Goal: Check status: Check status

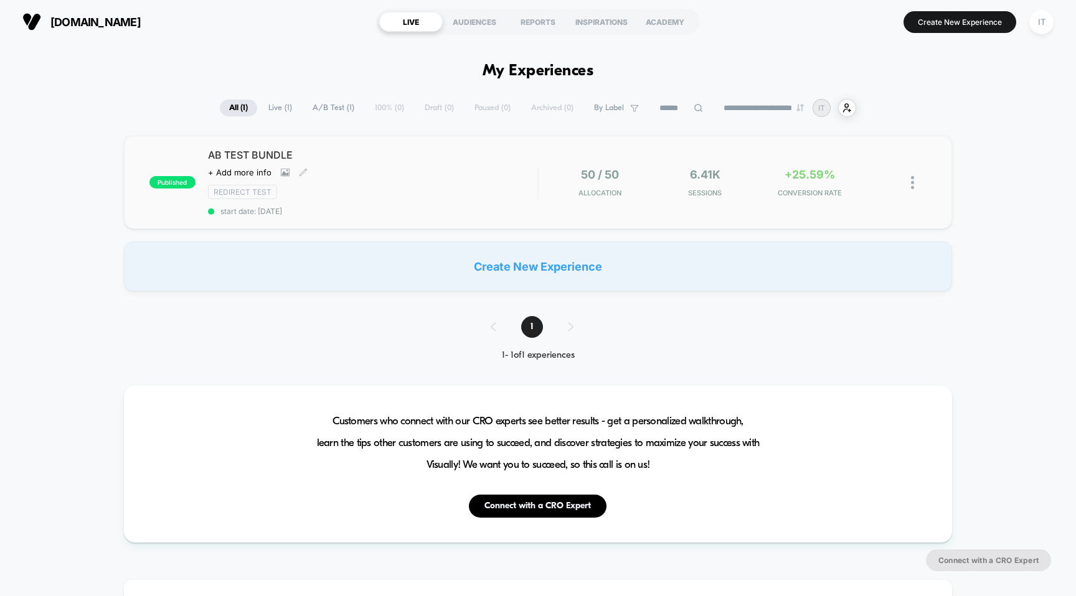
click at [243, 159] on span "AB TEST BUNDLE" at bounding box center [373, 155] width 330 height 12
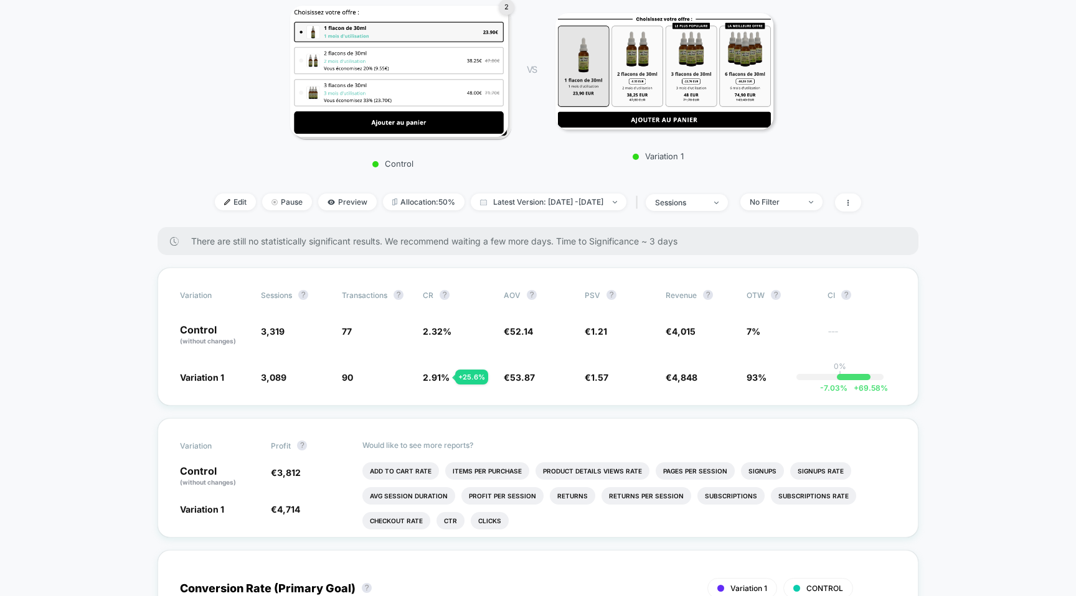
scroll to position [214, 0]
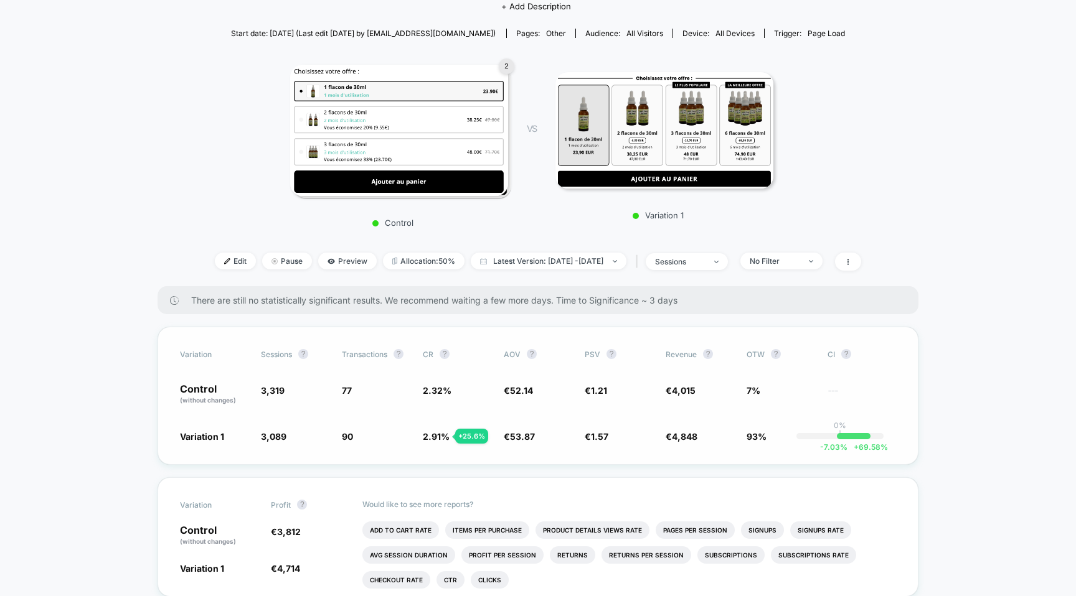
scroll to position [145, 0]
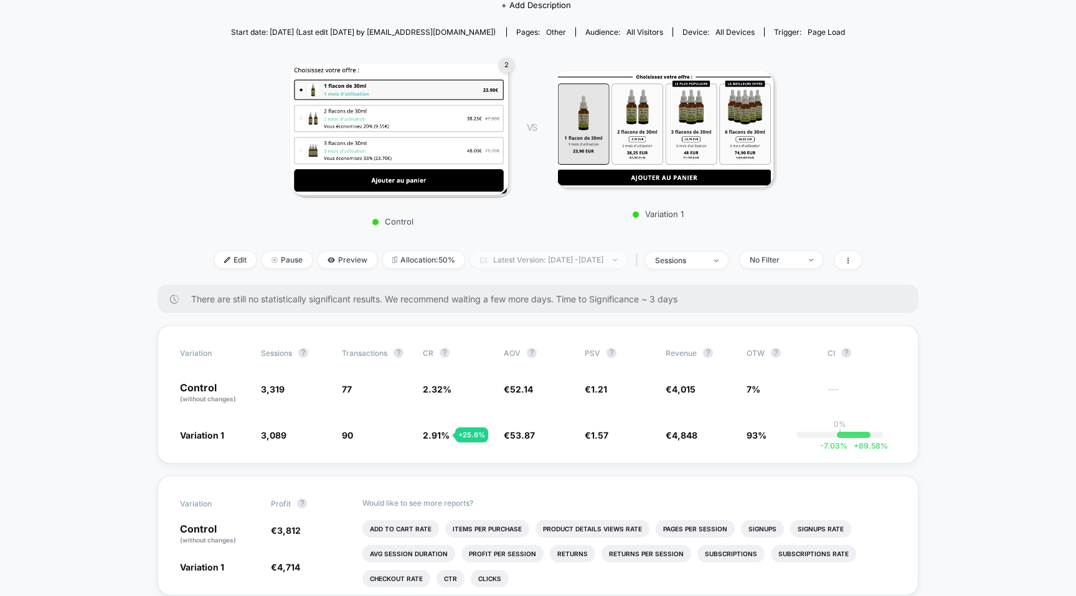
click at [515, 255] on span "Latest Version: [DATE] - [DATE]" at bounding box center [549, 259] width 156 height 17
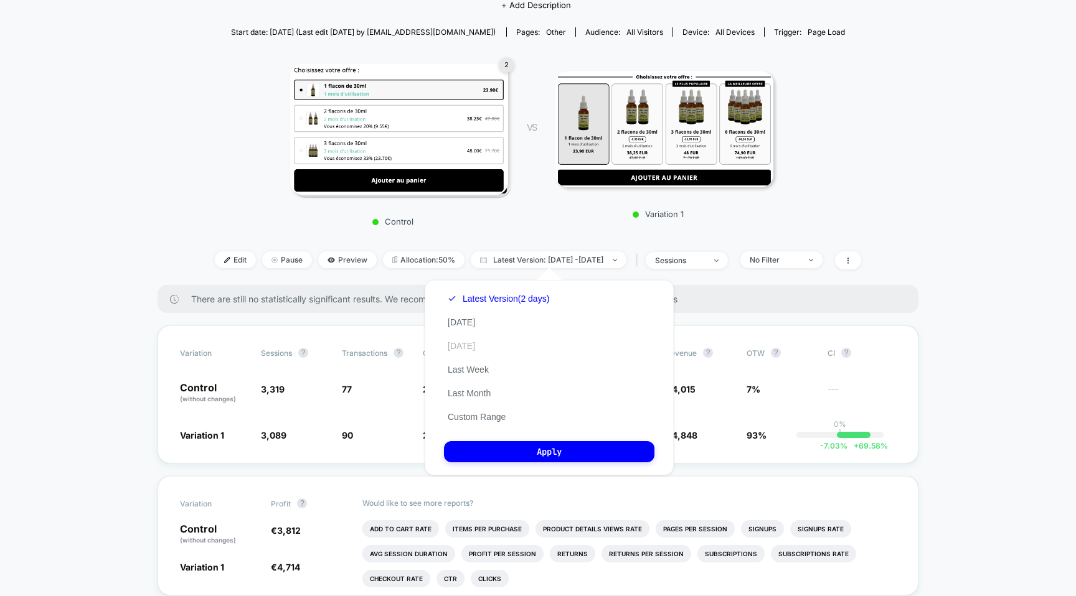
click at [471, 342] on button "[DATE]" at bounding box center [461, 345] width 35 height 11
click at [542, 453] on button "Apply" at bounding box center [549, 451] width 210 height 21
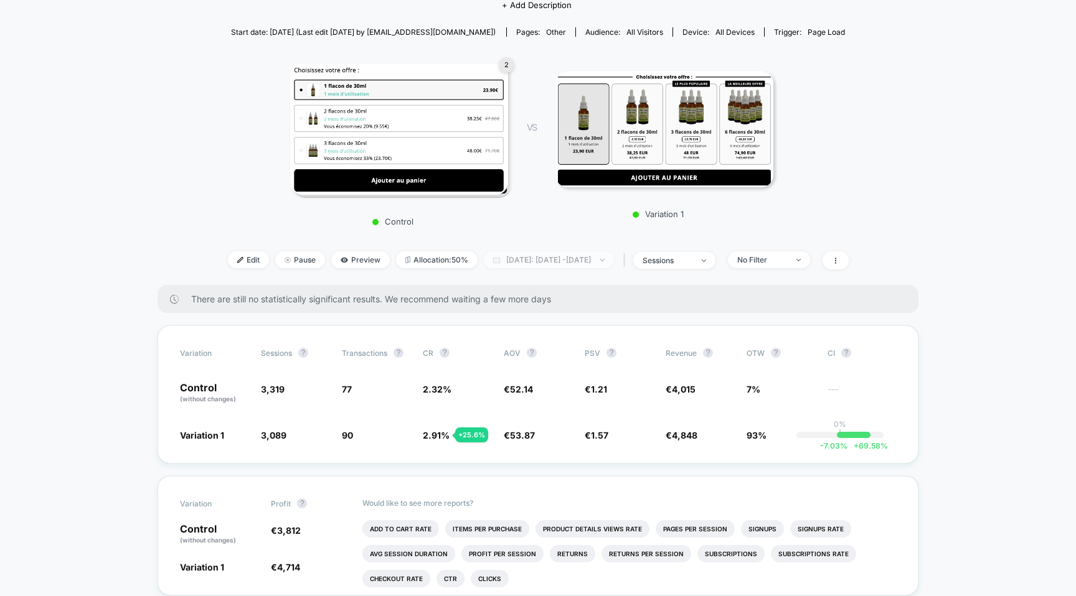
click at [528, 251] on span "[DATE]: [DATE] - [DATE]" at bounding box center [549, 259] width 130 height 17
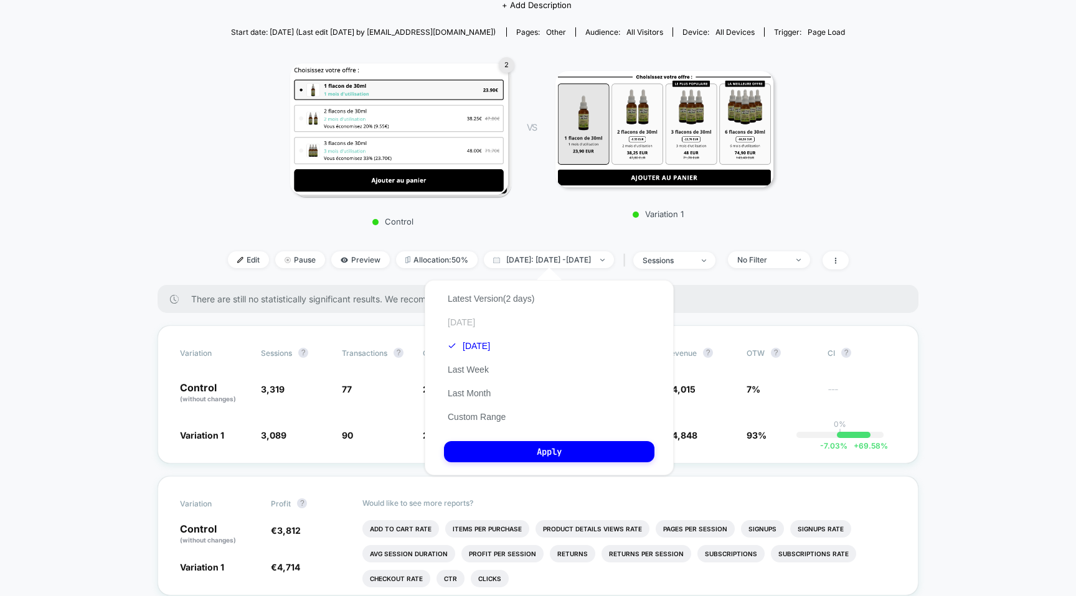
click at [456, 324] on button "[DATE]" at bounding box center [461, 322] width 35 height 11
click at [516, 446] on button "Apply" at bounding box center [549, 451] width 210 height 21
